Goal: Use online tool/utility: Utilize a website feature to perform a specific function

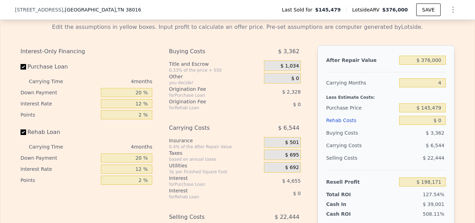
scroll to position [859, 0]
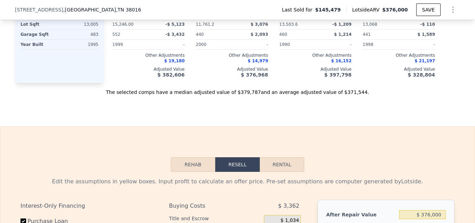
click at [295, 168] on button "Rental" at bounding box center [282, 164] width 45 height 15
select select "30"
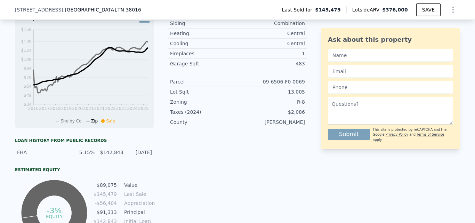
scroll to position [35, 0]
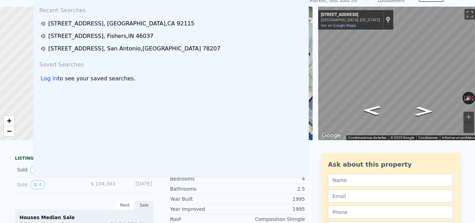
scroll to position [2, 0]
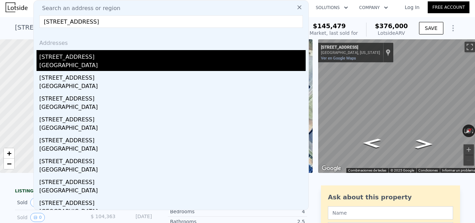
type input "[STREET_ADDRESS]"
click at [89, 63] on div "[GEOGRAPHIC_DATA]" at bounding box center [172, 66] width 267 height 10
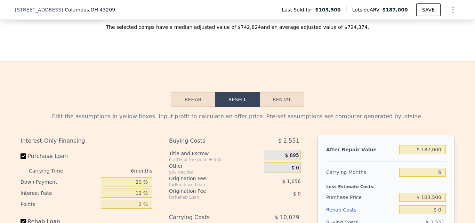
scroll to position [918, 0]
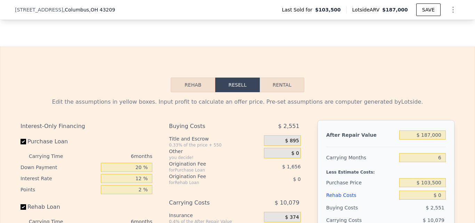
click at [284, 92] on button "Rental" at bounding box center [282, 85] width 45 height 15
select select "30"
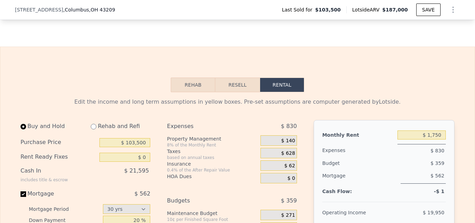
scroll to position [946, 0]
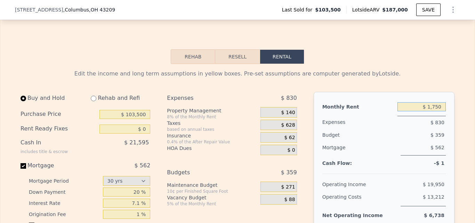
drag, startPoint x: 427, startPoint y: 118, endPoint x: 442, endPoint y: 118, distance: 14.6
click at [442, 111] on input "$ 1,750" at bounding box center [422, 106] width 48 height 9
type input "$ 2,750"
click at [396, 141] on div "$ 359" at bounding box center [409, 135] width 73 height 13
